Goal: Information Seeking & Learning: Learn about a topic

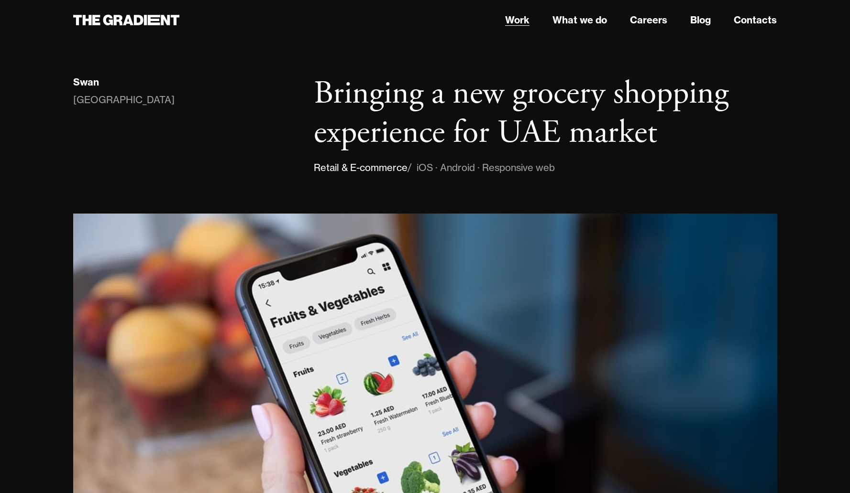
click at [514, 18] on link "Work" at bounding box center [517, 20] width 24 height 14
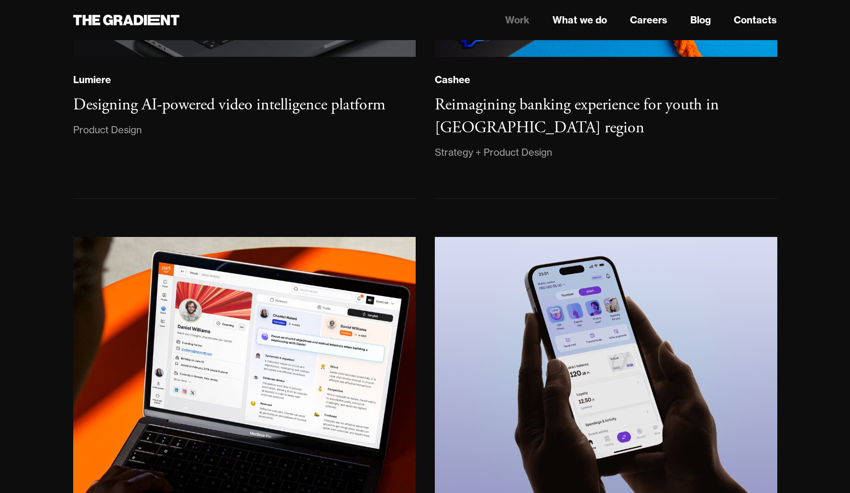
scroll to position [360, 0]
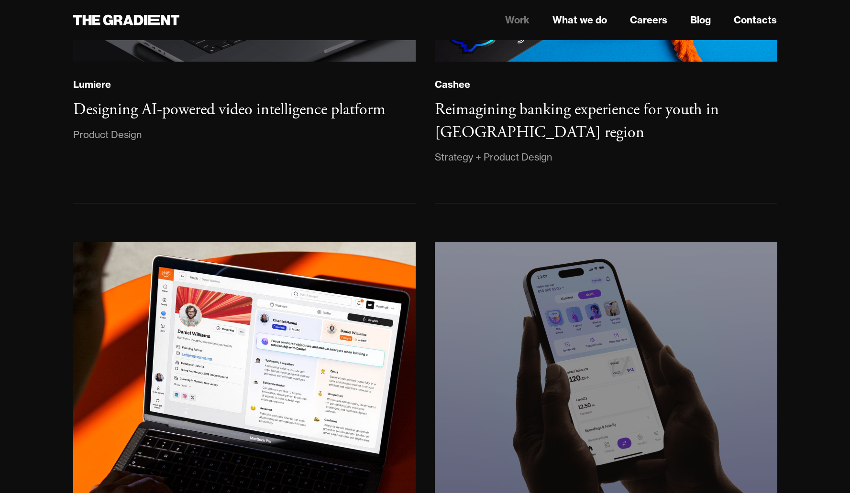
click at [650, 328] on img at bounding box center [605, 374] width 349 height 268
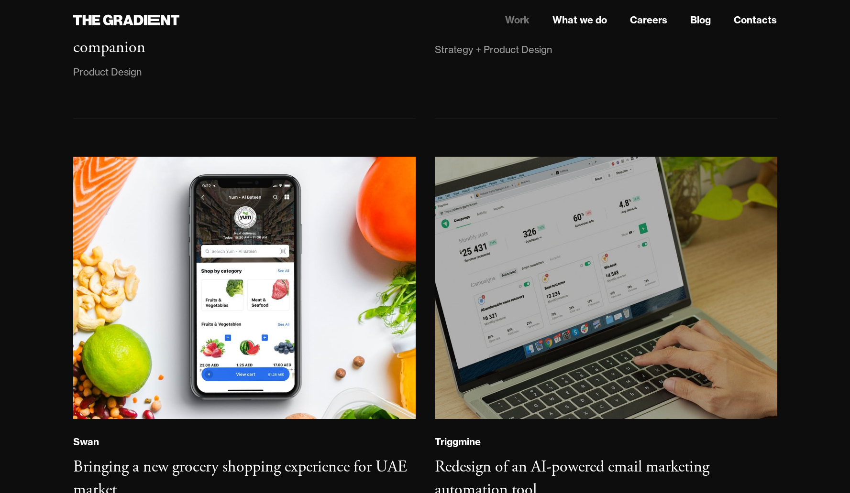
scroll to position [1135, 0]
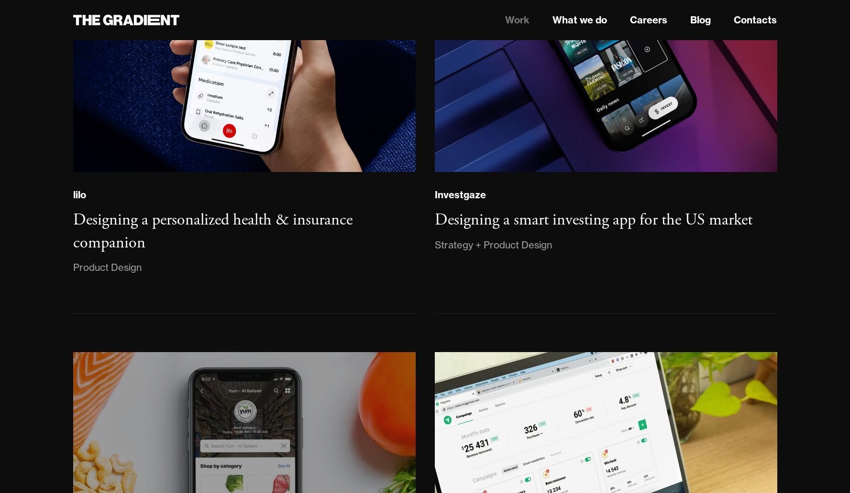
click at [288, 460] on img at bounding box center [243, 484] width 349 height 268
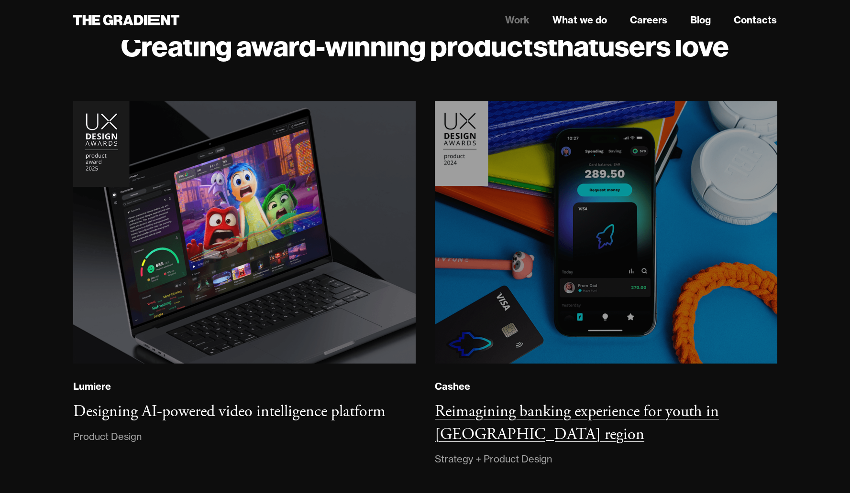
scroll to position [57, 0]
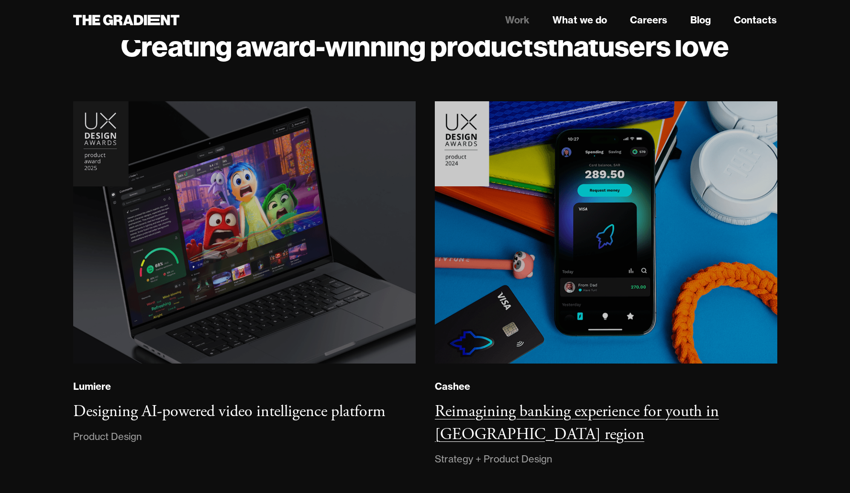
click at [609, 241] on img at bounding box center [606, 232] width 346 height 265
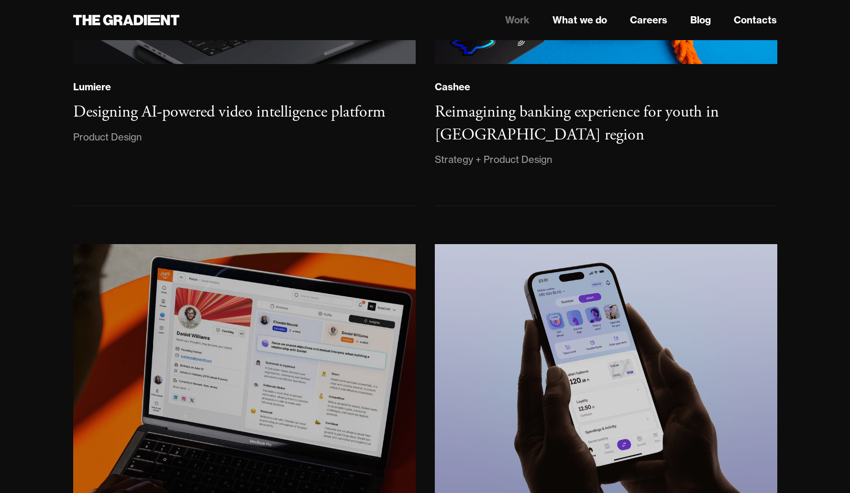
scroll to position [555, 0]
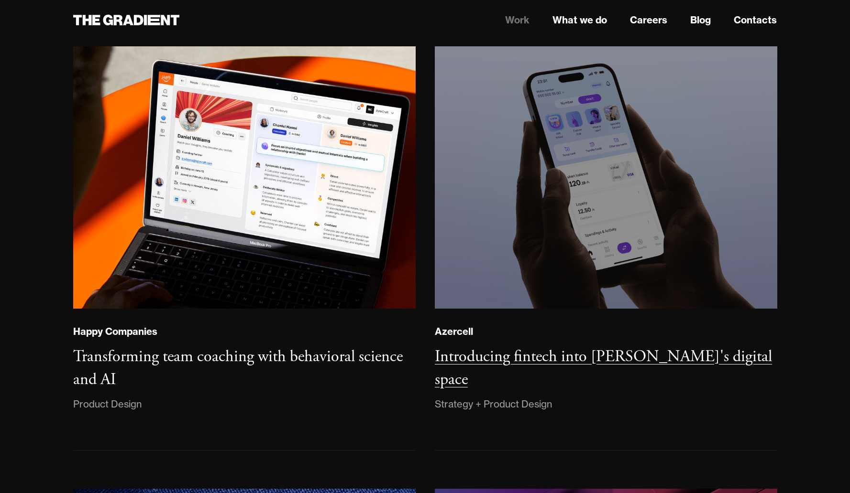
click at [626, 236] on img at bounding box center [605, 178] width 349 height 268
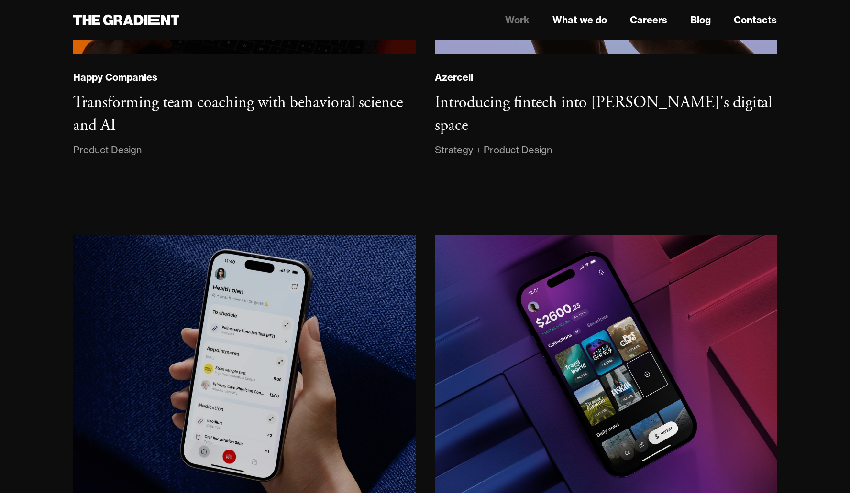
scroll to position [1010, 0]
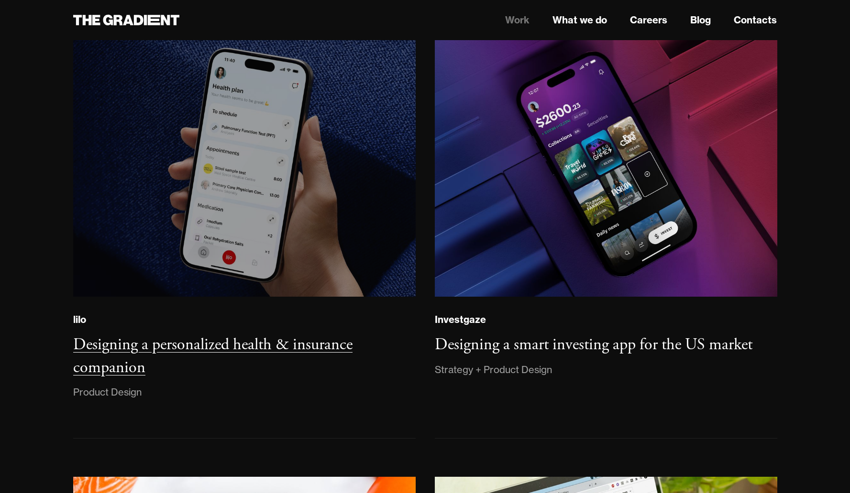
click at [286, 182] on img at bounding box center [243, 166] width 349 height 268
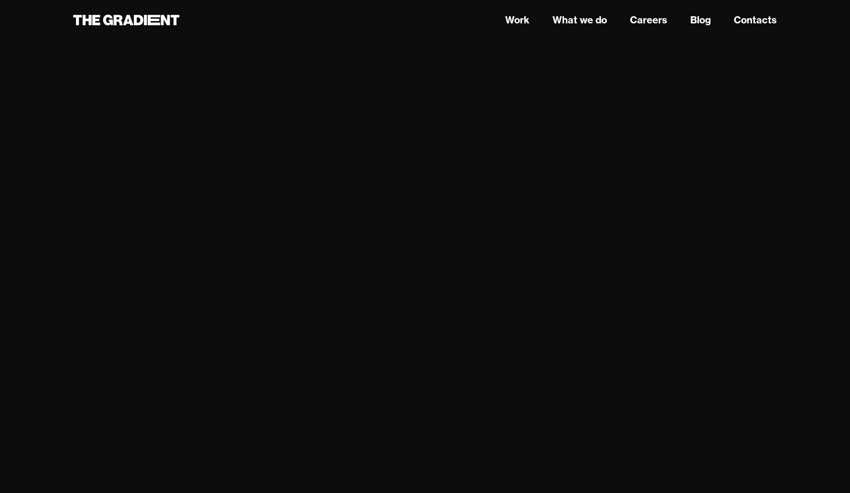
scroll to position [1353, 0]
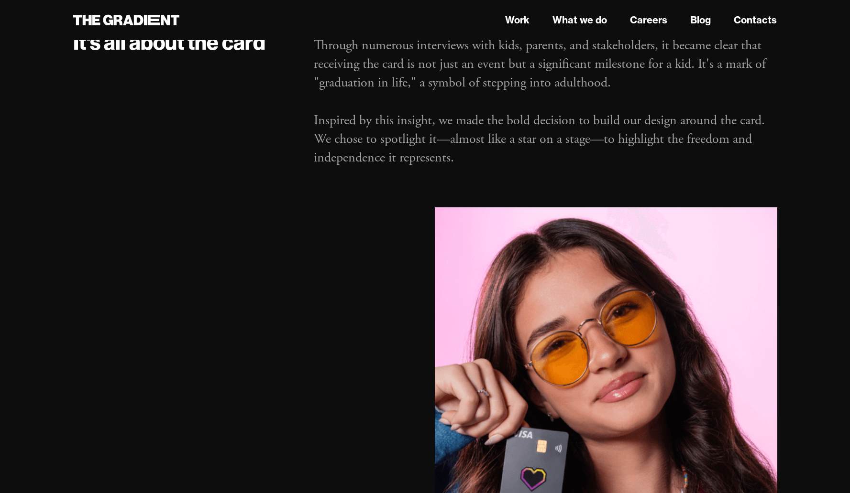
scroll to position [1553, 0]
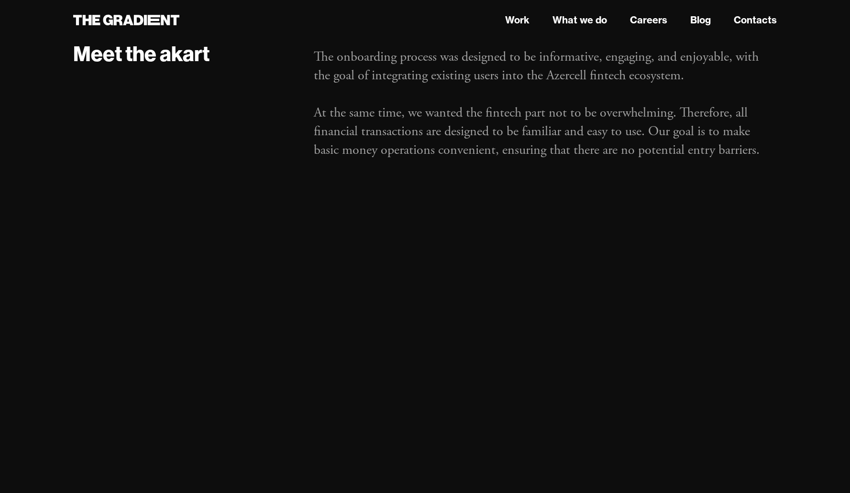
scroll to position [2023, 0]
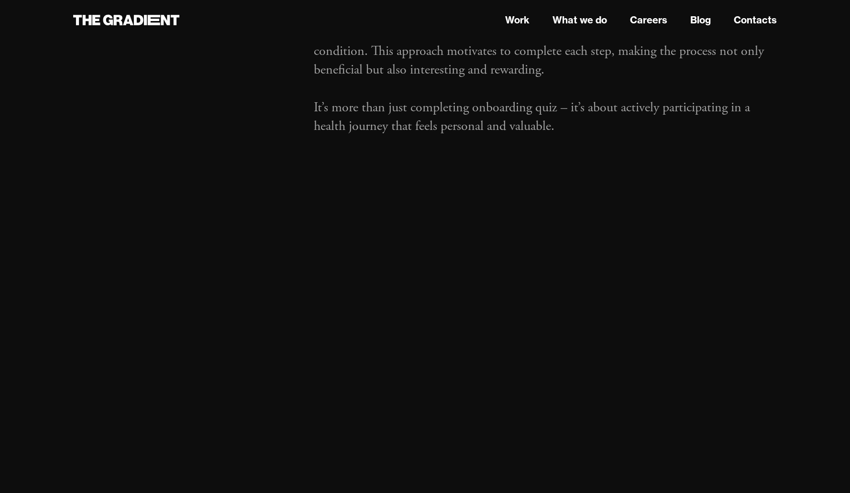
scroll to position [1280, 0]
